Goal: Navigation & Orientation: Understand site structure

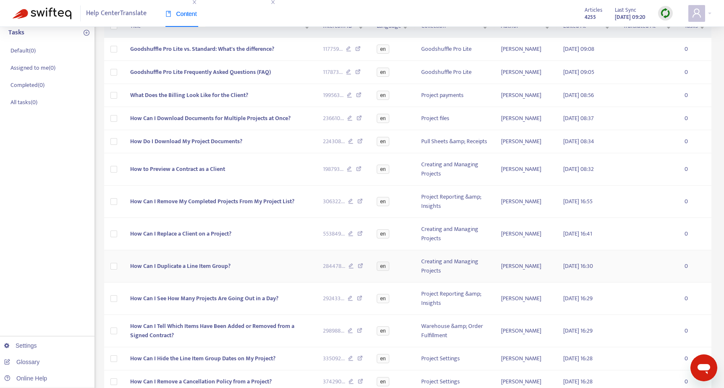
scroll to position [163, 0]
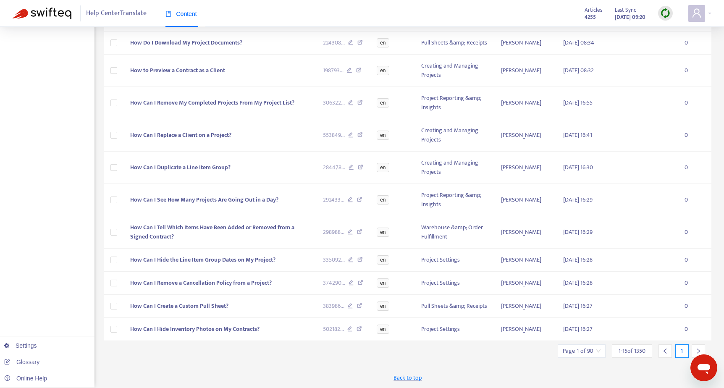
click at [699, 348] on icon "right" at bounding box center [699, 351] width 6 height 6
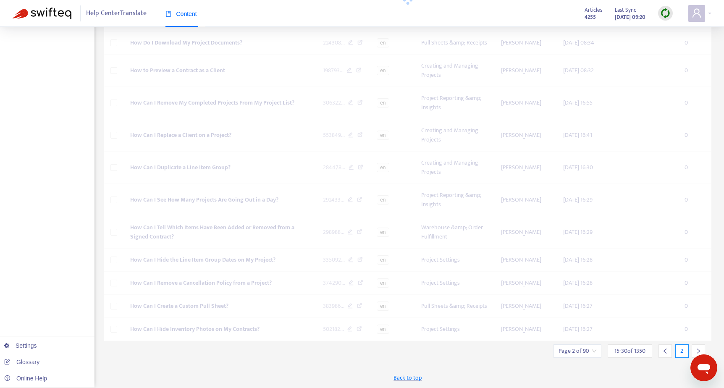
click at [699, 348] on icon "right" at bounding box center [699, 351] width 6 height 6
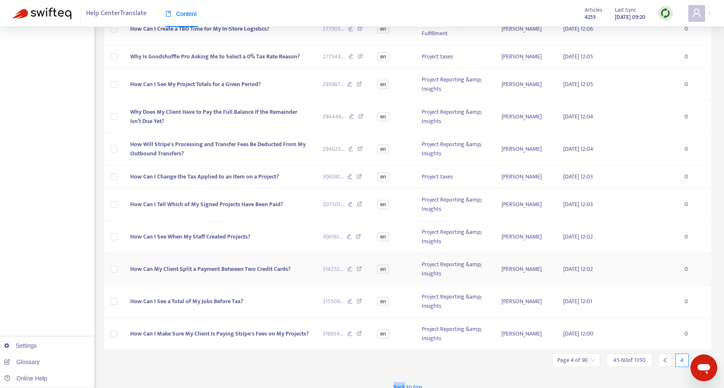
scroll to position [218, 0]
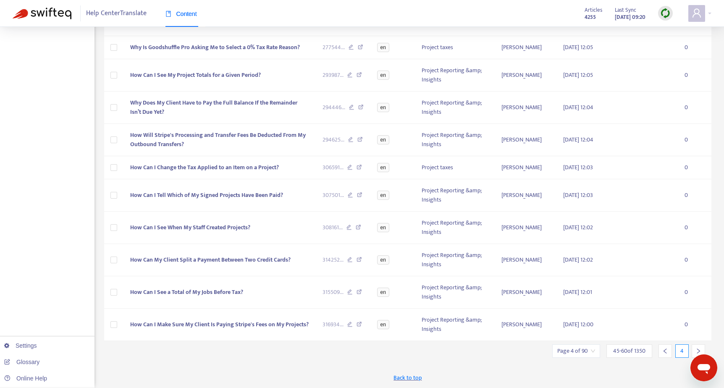
click at [699, 349] on icon "right" at bounding box center [699, 351] width 6 height 6
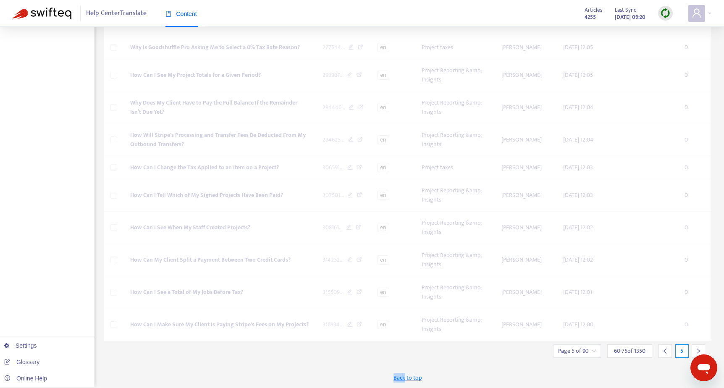
click at [699, 349] on icon "right" at bounding box center [699, 351] width 6 height 6
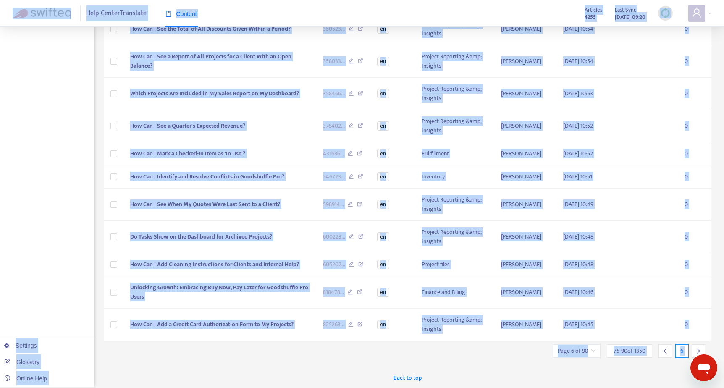
click at [699, 349] on icon "right" at bounding box center [699, 351] width 6 height 6
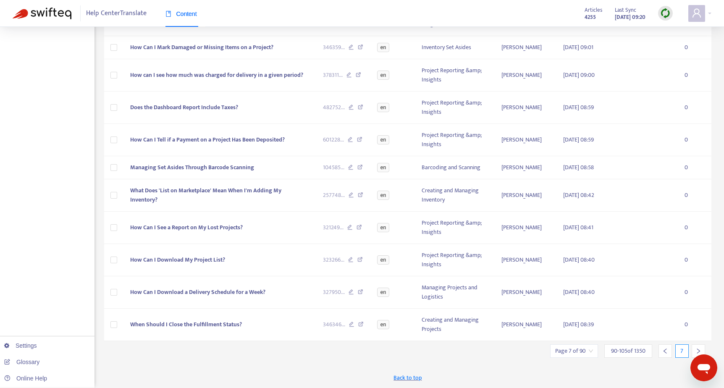
click at [699, 348] on icon "right" at bounding box center [699, 351] width 6 height 6
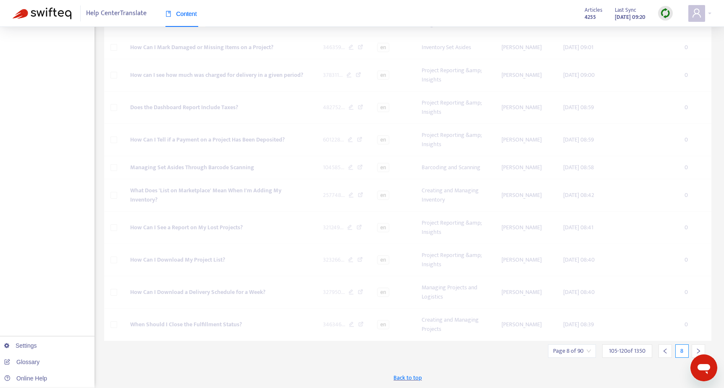
scroll to position [191, 0]
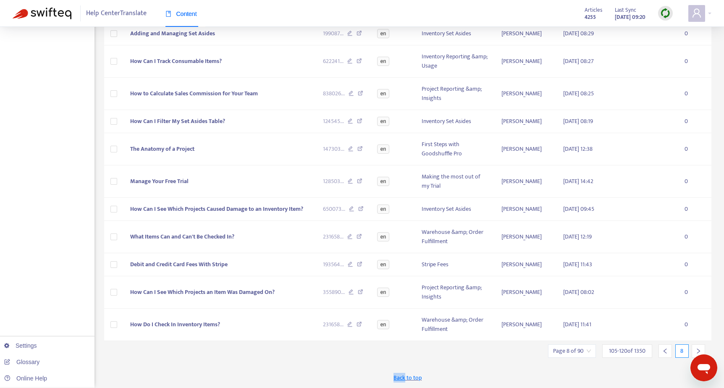
click at [699, 348] on icon "right" at bounding box center [699, 351] width 6 height 6
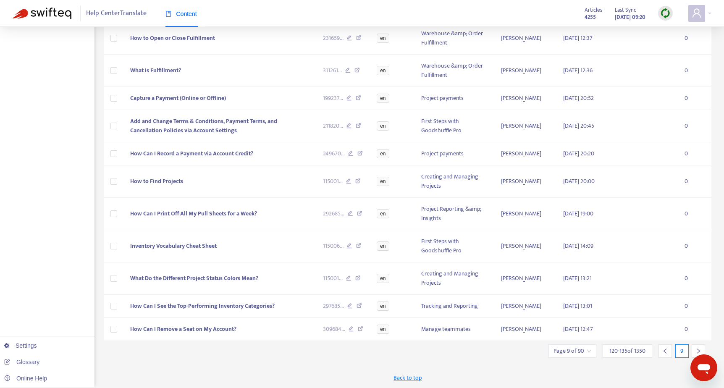
click at [662, 351] on icon "left" at bounding box center [665, 351] width 6 height 6
